Goal: Task Accomplishment & Management: Use online tool/utility

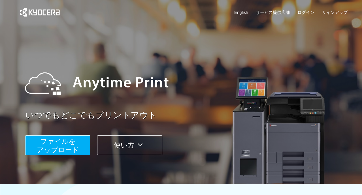
click at [64, 145] on span "ファイルを ​​アップロード" at bounding box center [58, 146] width 42 height 16
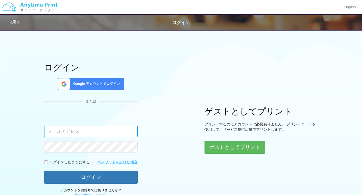
type input "[PERSON_NAME][EMAIL_ADDRESS][DOMAIN_NAME]"
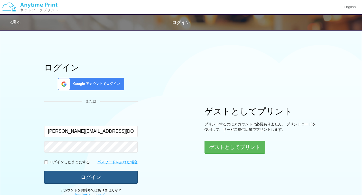
click at [113, 176] on button "ログイン" at bounding box center [91, 177] width 94 height 13
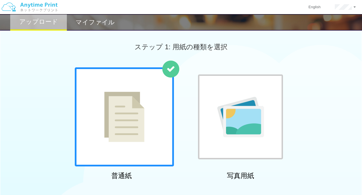
click at [192, 51] on div "ステップ 1: 用紙の種類を選択" at bounding box center [181, 47] width 362 height 41
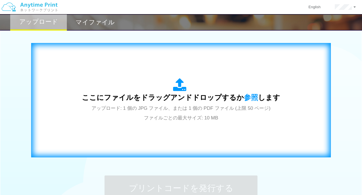
scroll to position [174, 0]
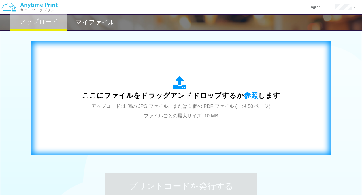
click at [192, 107] on span "アップロード: 1 個の JPG ファイル、または 1 個の PDF ファイル (上限 50 ページ) ファイルごとの最大サイズ: 10 MB" at bounding box center [181, 111] width 179 height 15
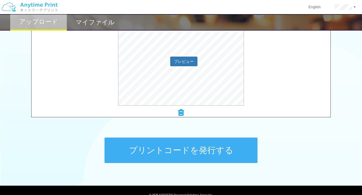
scroll to position [217, 0]
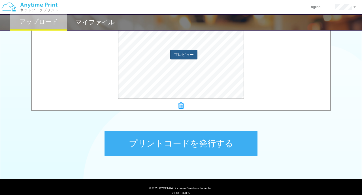
click at [182, 54] on button "プレビュー" at bounding box center [183, 55] width 27 height 10
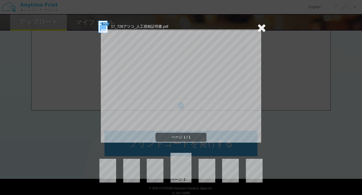
click at [262, 28] on icon at bounding box center [261, 27] width 9 height 11
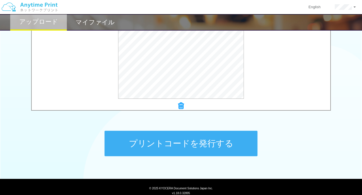
click at [209, 142] on button "プリントコードを発行する" at bounding box center [181, 144] width 153 height 26
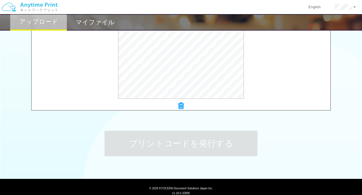
scroll to position [0, 0]
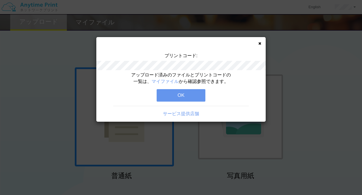
click at [185, 95] on button "OK" at bounding box center [181, 95] width 49 height 12
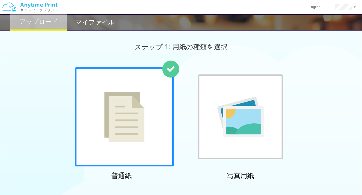
click at [300, 70] on div "普通紙 写真用紙" at bounding box center [181, 124] width 362 height 115
click at [285, 62] on div "ステップ 1: 用紙の種類を選択" at bounding box center [181, 47] width 362 height 41
